Goal: Task Accomplishment & Management: Complete application form

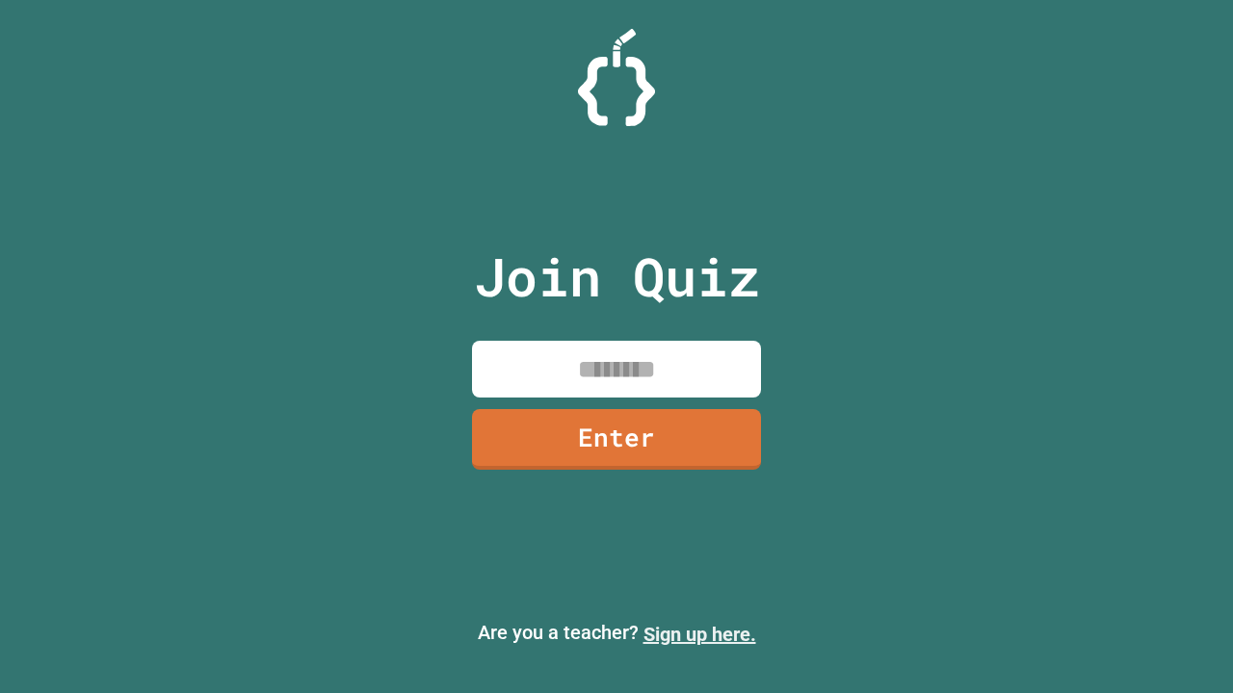
click at [699, 635] on link "Sign up here." at bounding box center [699, 634] width 113 height 23
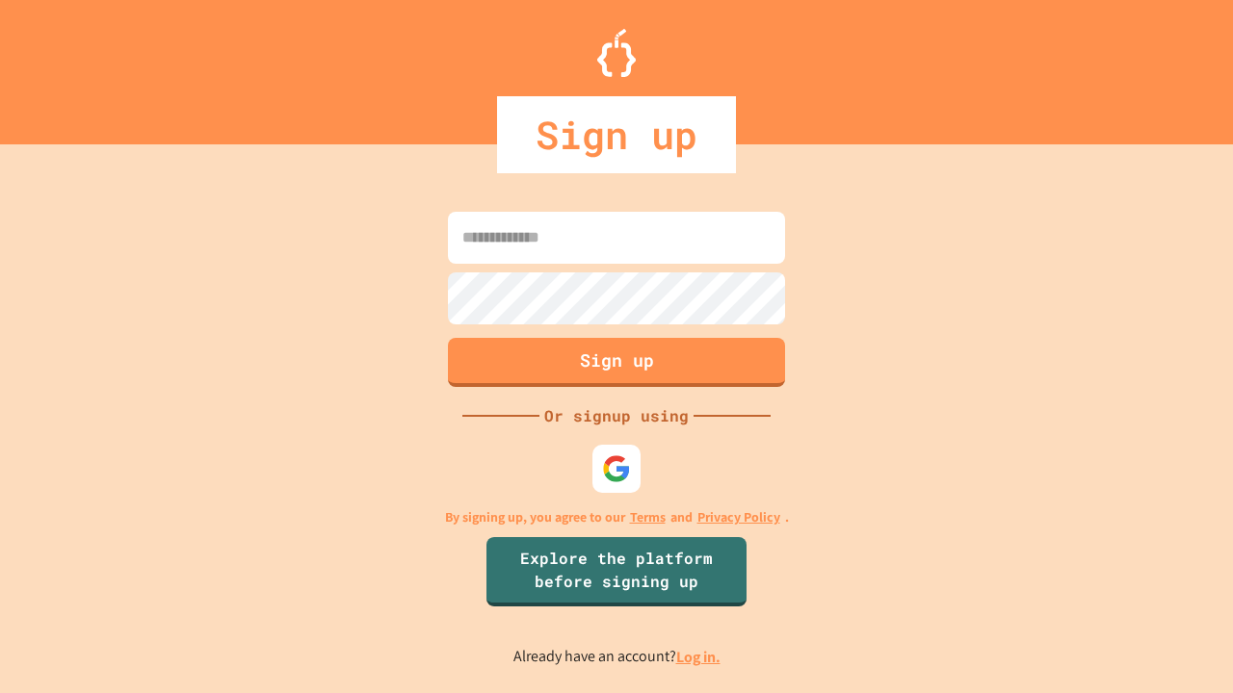
click at [699, 657] on link "Log in." at bounding box center [698, 657] width 44 height 20
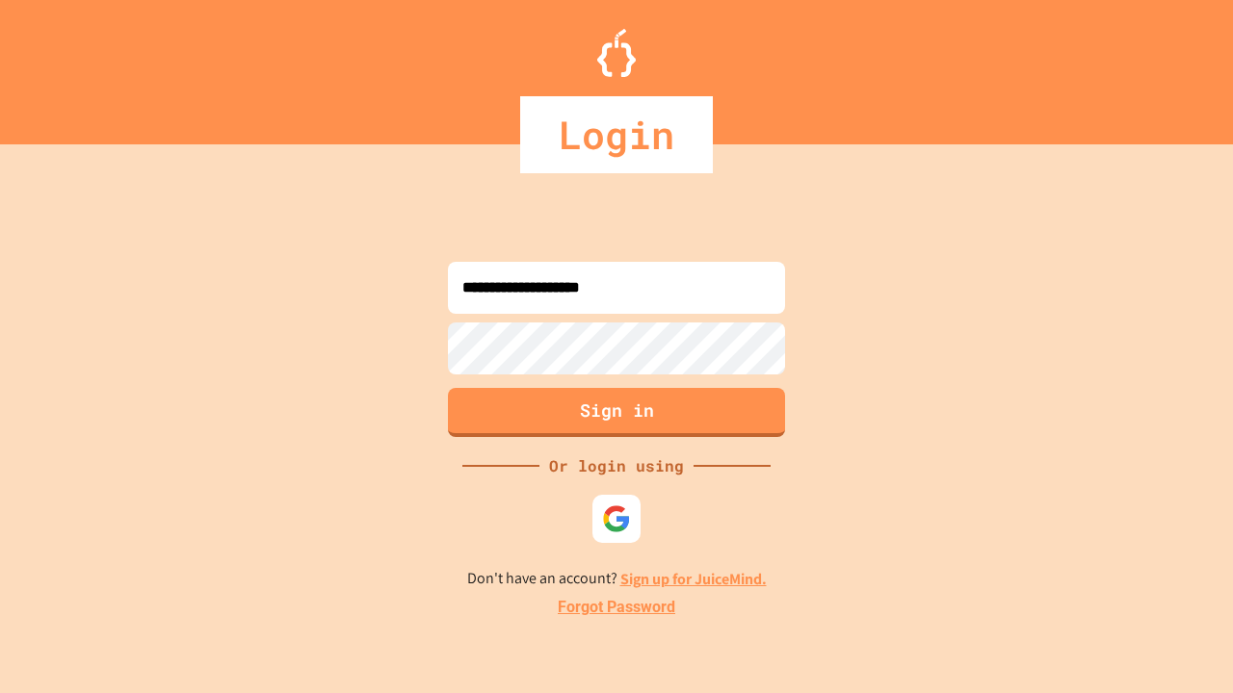
type input "**********"
